Goal: Task Accomplishment & Management: Manage account settings

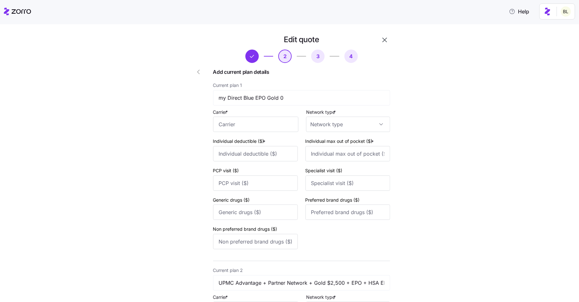
click at [200, 71] on icon "button" at bounding box center [198, 72] width 8 height 8
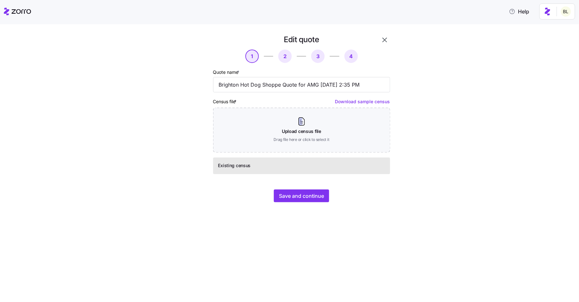
click at [389, 38] on button "button" at bounding box center [384, 39] width 11 height 11
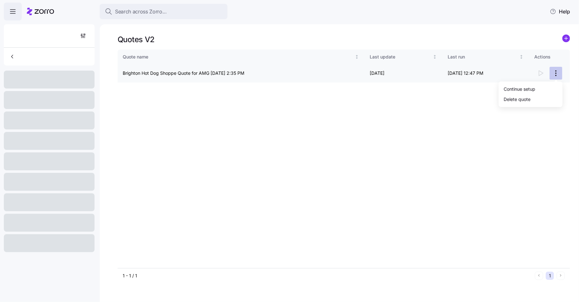
click at [556, 73] on html "Search across Zorro... Help Quotes V2 Quote name Last update Last run Actions B…" at bounding box center [289, 149] width 579 height 298
click at [550, 89] on div "Continue setup" at bounding box center [530, 89] width 59 height 10
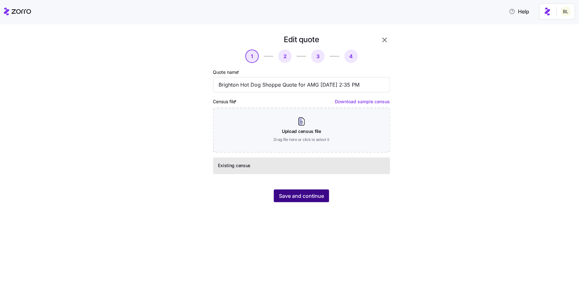
click at [288, 196] on span "Save and continue" at bounding box center [301, 196] width 45 height 8
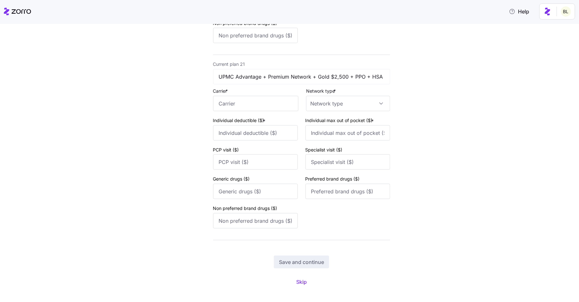
scroll to position [3727, 0]
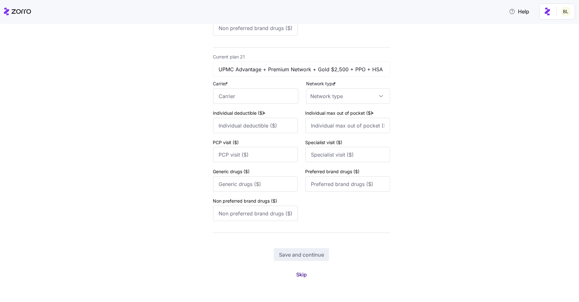
click at [304, 278] on span "Skip" at bounding box center [301, 274] width 11 height 8
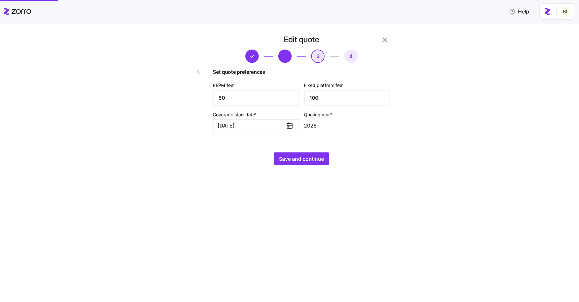
scroll to position [0, 0]
click at [295, 156] on span "Save and continue" at bounding box center [301, 159] width 45 height 8
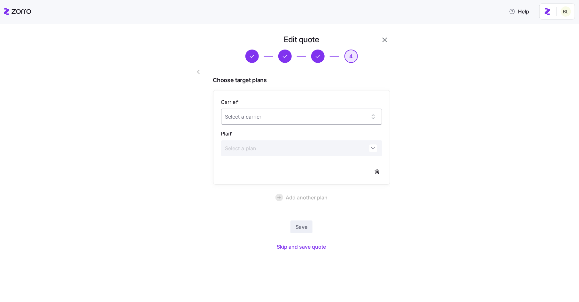
click at [304, 123] on input "Carrier *" at bounding box center [301, 117] width 161 height 16
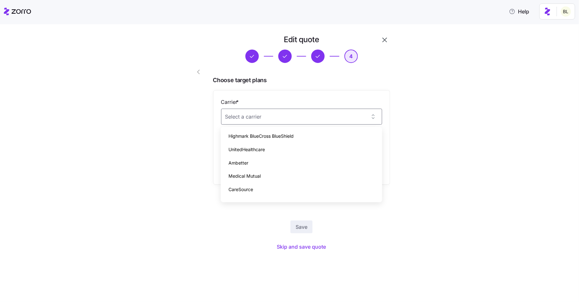
click at [300, 140] on div "Highmark BlueCross BlueShield" at bounding box center [301, 135] width 156 height 13
type input "Highmark BlueCross BlueShield"
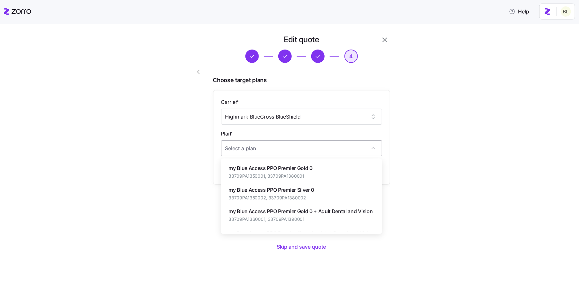
click at [298, 147] on input "Plan *" at bounding box center [301, 148] width 161 height 16
click at [297, 168] on span "my Blue Access PPO Gold 1500" at bounding box center [265, 168] width 75 height 8
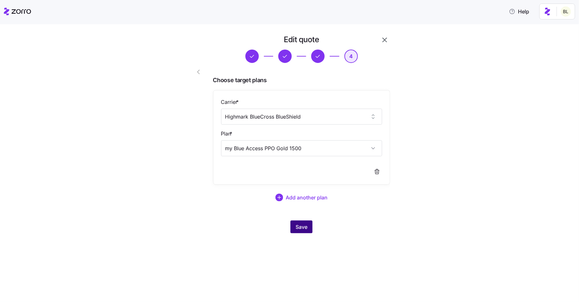
type input "my Blue Access PPO Gold 1500"
click at [298, 229] on span "Save" at bounding box center [301, 227] width 12 height 8
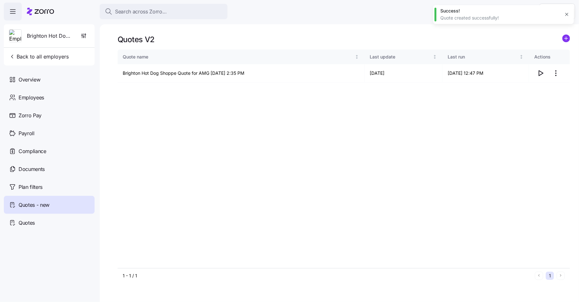
click at [566, 14] on icon "button" at bounding box center [566, 14] width 5 height 5
click at [36, 52] on button "Back to all employers" at bounding box center [38, 56] width 65 height 13
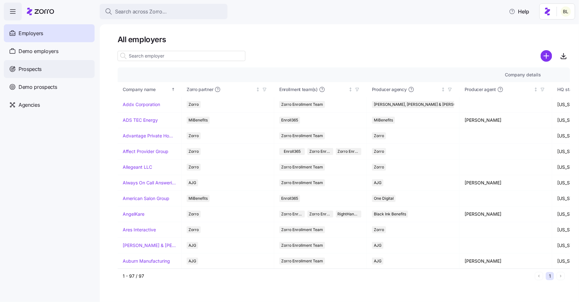
click at [51, 66] on div "Prospects" at bounding box center [49, 69] width 91 height 18
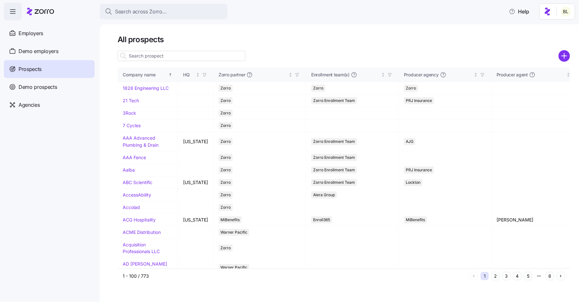
click at [150, 57] on input at bounding box center [182, 56] width 128 height 10
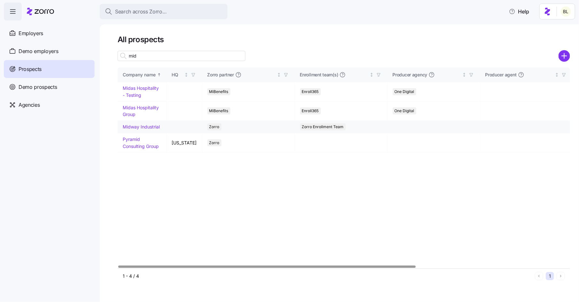
type input "mid"
click at [144, 126] on link "Midway Industrial" at bounding box center [141, 126] width 37 height 5
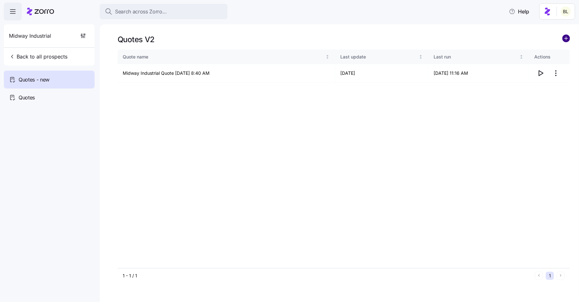
click at [566, 37] on circle "add icon" at bounding box center [565, 38] width 7 height 7
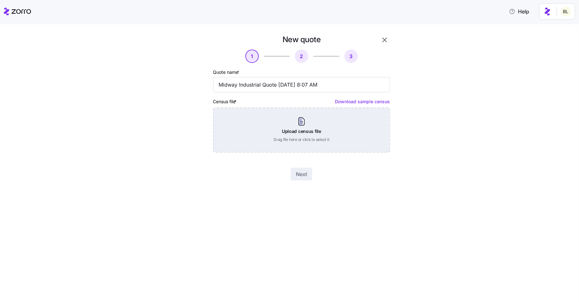
click at [300, 119] on div "Upload census file Drag file here or click to select it" at bounding box center [301, 130] width 177 height 45
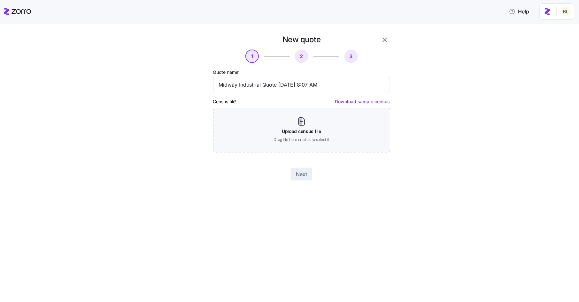
click at [384, 36] on icon "button" at bounding box center [385, 40] width 8 height 8
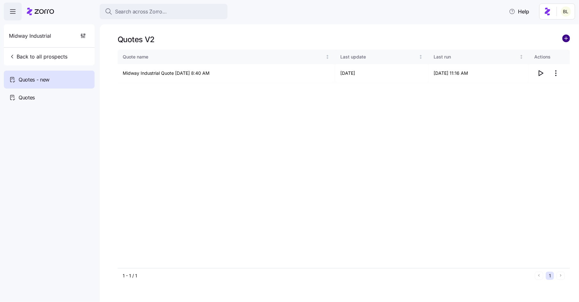
click at [567, 37] on circle "add icon" at bounding box center [565, 38] width 7 height 7
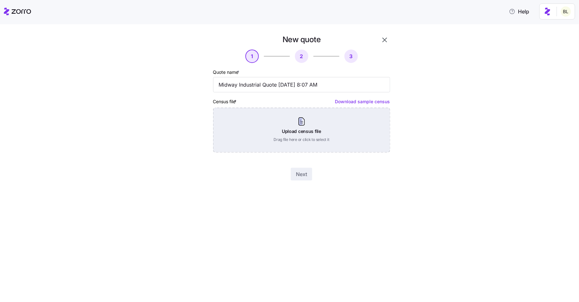
click at [315, 123] on div "Upload census file Drag file here or click to select it" at bounding box center [301, 130] width 177 height 45
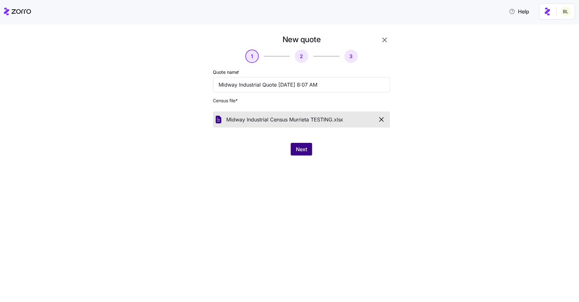
click at [299, 147] on span "Next" at bounding box center [301, 149] width 11 height 8
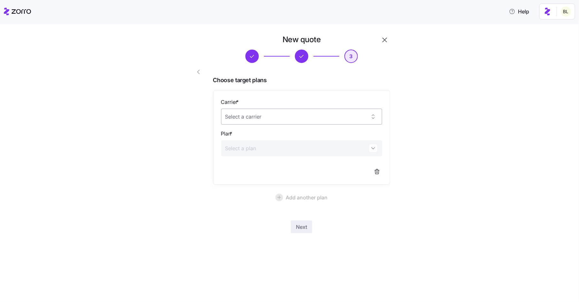
click at [299, 118] on input "Carrier *" at bounding box center [301, 117] width 161 height 16
click at [312, 97] on div "Carrier * Plan *" at bounding box center [301, 137] width 177 height 95
click at [385, 38] on icon "button" at bounding box center [385, 40] width 8 height 8
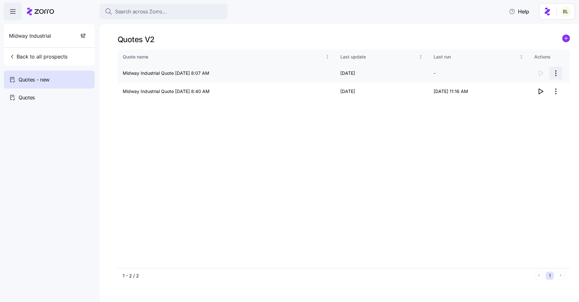
click at [556, 72] on html "Search across Zorro... Help Midway Industrial Back to all prospects Quotes - ne…" at bounding box center [289, 149] width 579 height 298
click at [542, 99] on div "Delete quote" at bounding box center [530, 99] width 59 height 10
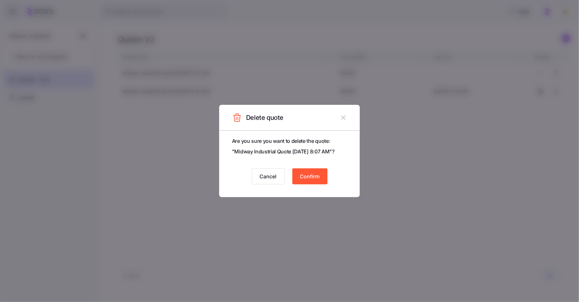
click at [309, 175] on span "Confirm" at bounding box center [310, 176] width 20 height 8
